Goal: Transaction & Acquisition: Purchase product/service

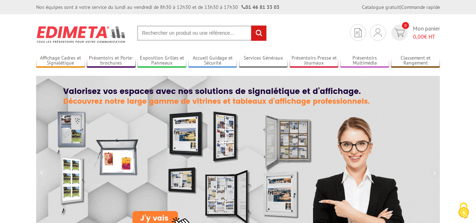
click at [175, 35] on input "text" at bounding box center [202, 33] width 130 height 15
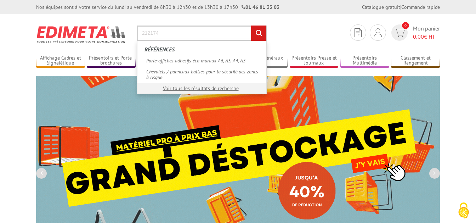
type input "212174"
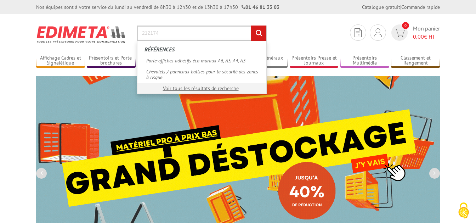
click at [251, 26] on input "rechercher" at bounding box center [258, 33] width 15 height 15
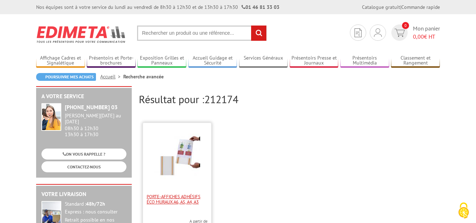
click at [177, 195] on span "Porte-affiches adhésifs éco muraux A6, A5, A4, A3" at bounding box center [177, 199] width 61 height 11
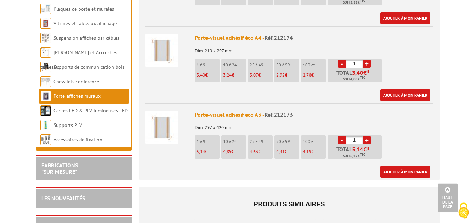
scroll to position [413, 0]
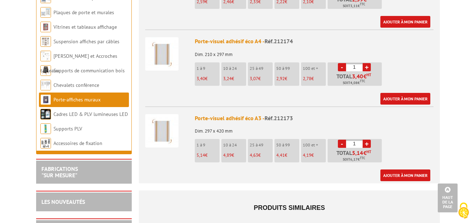
click at [288, 76] on p "2,92 €" at bounding box center [288, 78] width 23 height 5
click at [368, 63] on link "+" at bounding box center [367, 67] width 8 height 8
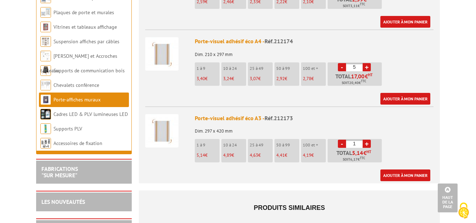
click at [368, 63] on link "+" at bounding box center [367, 67] width 8 height 8
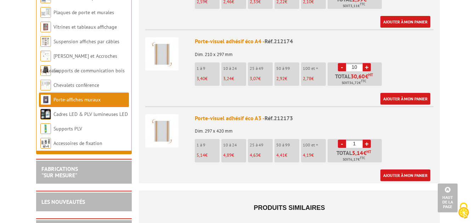
click at [368, 63] on link "+" at bounding box center [367, 67] width 8 height 8
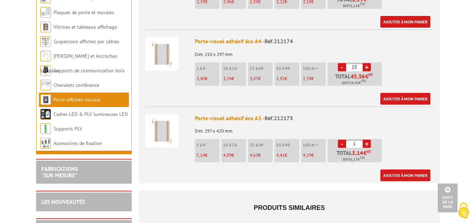
click at [368, 63] on link "+" at bounding box center [367, 67] width 8 height 8
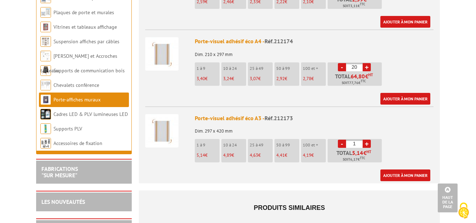
click at [368, 63] on link "+" at bounding box center [367, 67] width 8 height 8
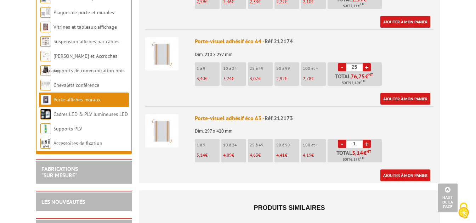
click at [368, 63] on link "+" at bounding box center [367, 67] width 8 height 8
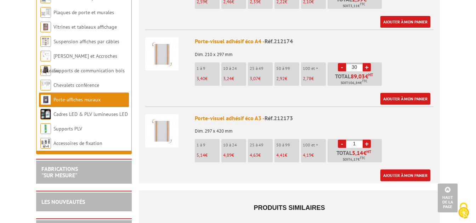
click at [368, 63] on link "+" at bounding box center [367, 67] width 8 height 8
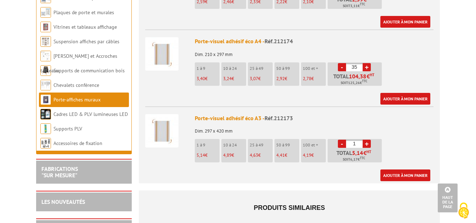
click at [368, 63] on link "+" at bounding box center [367, 67] width 8 height 8
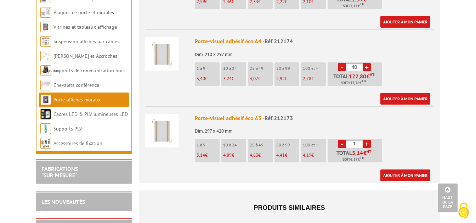
click at [368, 63] on link "+" at bounding box center [367, 67] width 8 height 8
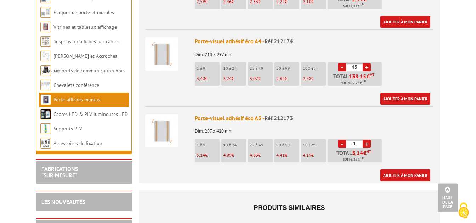
click at [368, 63] on link "+" at bounding box center [367, 67] width 8 height 8
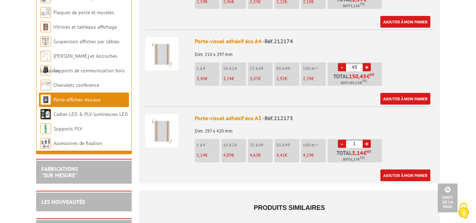
type input "50"
click at [401, 93] on link "Ajouter à mon panier" at bounding box center [406, 99] width 50 height 12
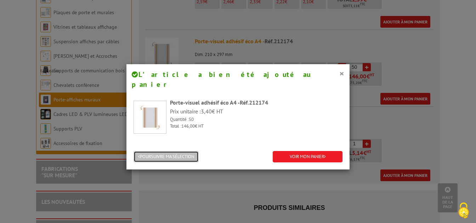
click at [162, 151] on button "POURSUIVRE MA SÉLECTION" at bounding box center [166, 157] width 65 height 12
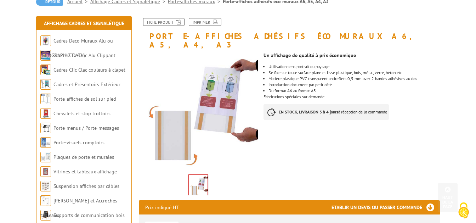
scroll to position [0, 0]
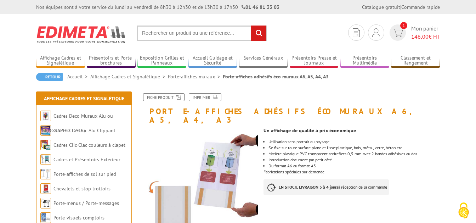
click at [150, 29] on input "text" at bounding box center [202, 33] width 130 height 15
type input "P"
type input "présentoir A5"
click at [251, 26] on input "rechercher" at bounding box center [258, 33] width 15 height 15
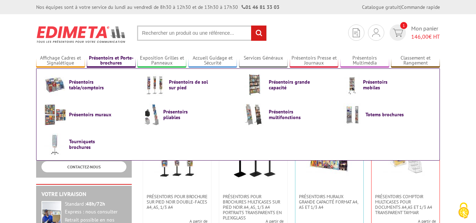
click at [118, 61] on link "Présentoirs et Porte-brochures" at bounding box center [111, 61] width 49 height 12
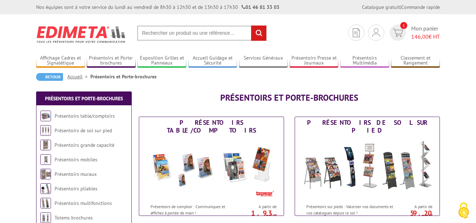
click at [166, 33] on input "text" at bounding box center [202, 33] width 130 height 15
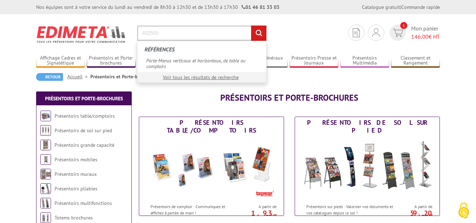
type input "402500"
click at [251, 26] on input "rechercher" at bounding box center [258, 33] width 15 height 15
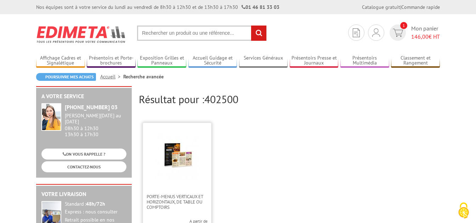
click at [188, 173] on img at bounding box center [177, 157] width 46 height 46
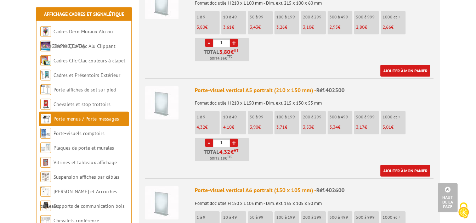
scroll to position [520, 0]
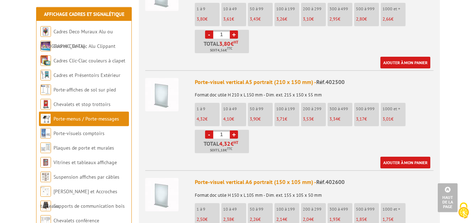
click at [219, 130] on input "1" at bounding box center [221, 134] width 17 height 8
type input "10"
click at [409, 157] on link "Ajouter à mon panier" at bounding box center [406, 163] width 50 height 12
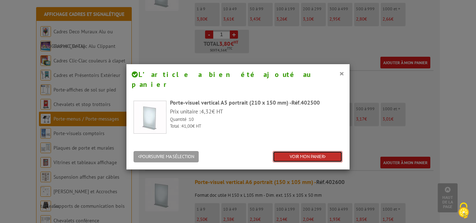
click at [301, 151] on link "VOIR MON PANIER" at bounding box center [308, 157] width 70 height 12
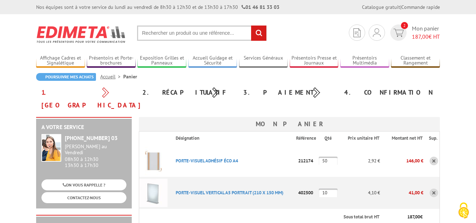
click at [330, 157] on input "50" at bounding box center [328, 161] width 19 height 9
type input "5"
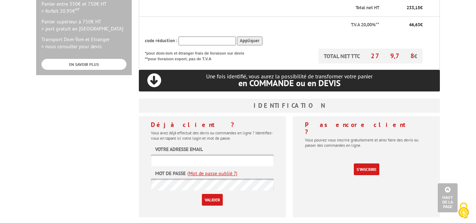
scroll to position [250, 0]
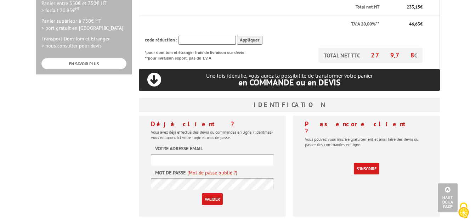
type input "60"
click at [158, 152] on form "Votre adresse email Mot de passe (Mot de passe oublié ?) Valider" at bounding box center [212, 175] width 123 height 60
click at [167, 154] on input "text" at bounding box center [212, 160] width 123 height 12
type input "N"
type input "[EMAIL_ADDRESS][DOMAIN_NAME]"
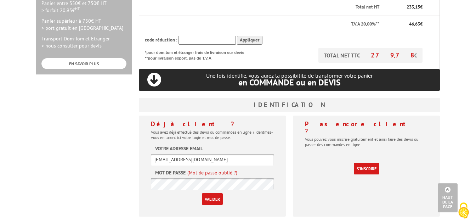
click at [202, 193] on input "Valider" at bounding box center [212, 199] width 21 height 12
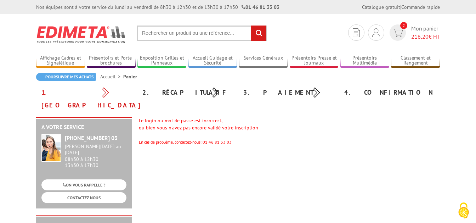
click at [257, 185] on div "A votre service +33 (0)1 46 81 33 03 Du Lundi au Vendredi 08h30 à 12h30 13h30 à…" at bounding box center [238, 224] width 411 height 214
click at [253, 123] on div "Le login ou mot de passe est incorrect, ou bien vous n'avez pas encore validé v…" at bounding box center [289, 131] width 301 height 28
